Goal: Information Seeking & Learning: Learn about a topic

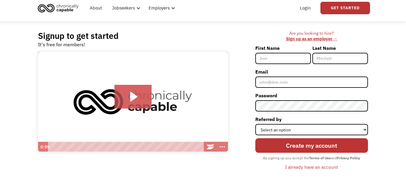
scroll to position [16, 0]
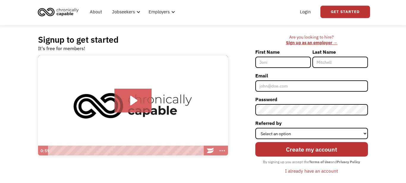
click at [314, 173] on div "I already have an account" at bounding box center [311, 171] width 53 height 7
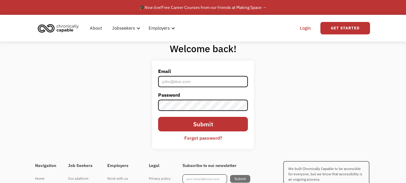
type input "[EMAIL_ADDRESS][DOMAIN_NAME]"
click at [198, 128] on input "Submit" at bounding box center [203, 124] width 90 height 15
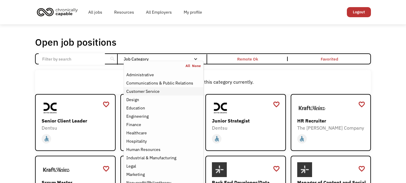
click at [155, 91] on div "Customer Service" at bounding box center [142, 91] width 33 height 7
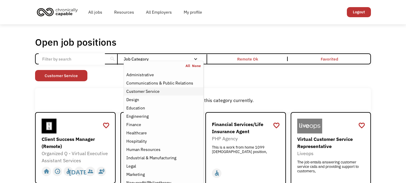
click at [153, 92] on div "Customer Service" at bounding box center [142, 91] width 33 height 7
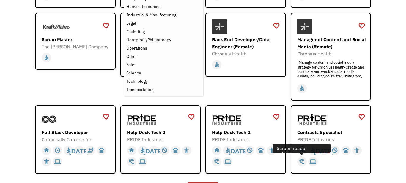
scroll to position [240, 0]
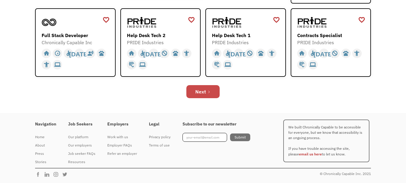
click at [201, 89] on div "Next" at bounding box center [200, 91] width 11 height 7
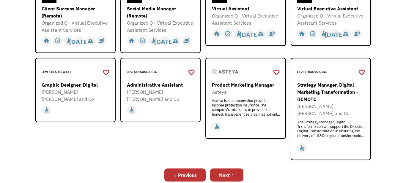
scroll to position [204, 0]
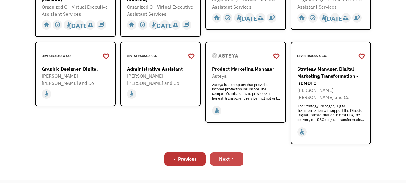
click at [234, 153] on link "Next" at bounding box center [226, 159] width 33 height 13
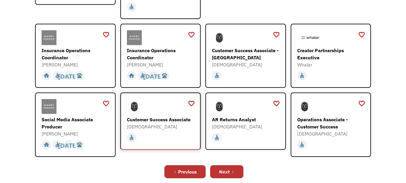
scroll to position [178, 0]
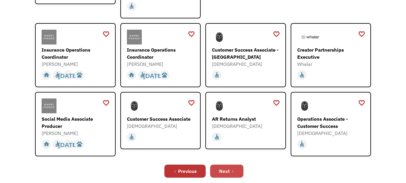
click at [224, 168] on div "Next" at bounding box center [224, 171] width 11 height 7
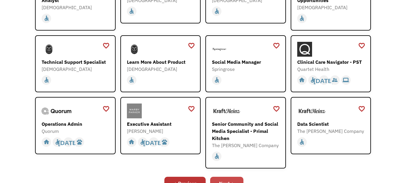
scroll to position [163, 0]
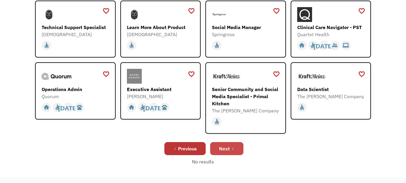
click at [232, 154] on link "Next" at bounding box center [226, 148] width 33 height 13
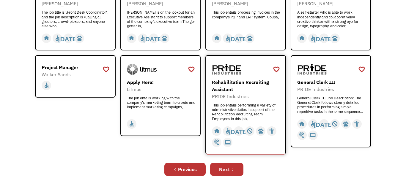
scroll to position [204, 0]
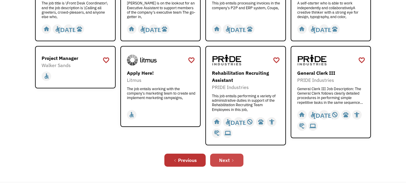
click at [231, 161] on icon "Next Page" at bounding box center [233, 161] width 4 height 4
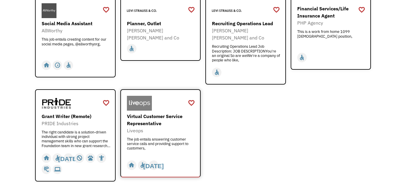
scroll to position [213, 0]
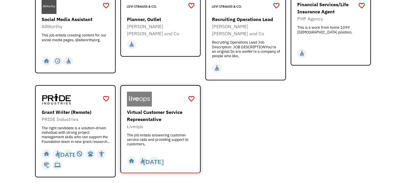
click at [140, 110] on div "Virtual Customer Service Representative" at bounding box center [161, 116] width 69 height 14
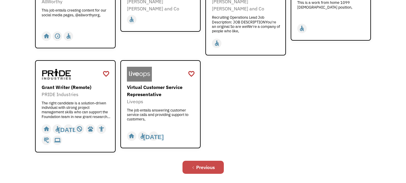
scroll to position [238, 0]
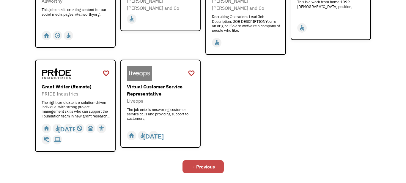
click at [201, 163] on div "Previous" at bounding box center [205, 166] width 19 height 7
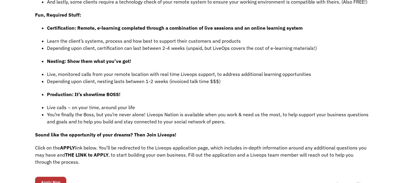
scroll to position [464, 0]
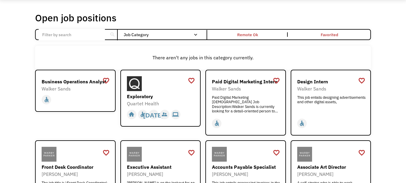
scroll to position [21, 0]
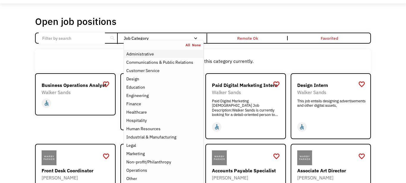
click at [148, 54] on div "Administrative" at bounding box center [140, 54] width 28 height 7
